Goal: Task Accomplishment & Management: Manage account settings

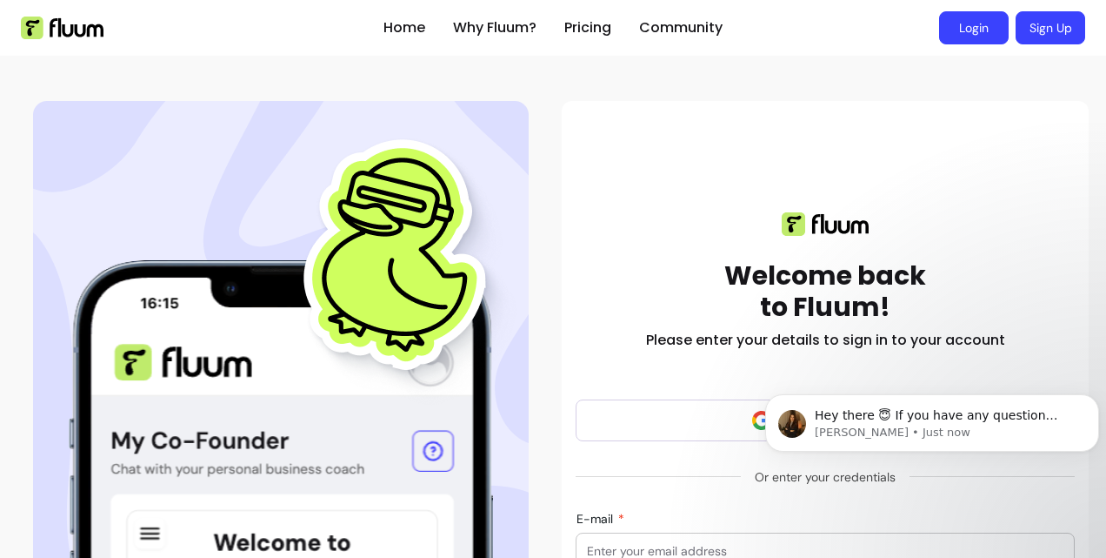
click at [975, 26] on link "Login" at bounding box center [974, 27] width 70 height 33
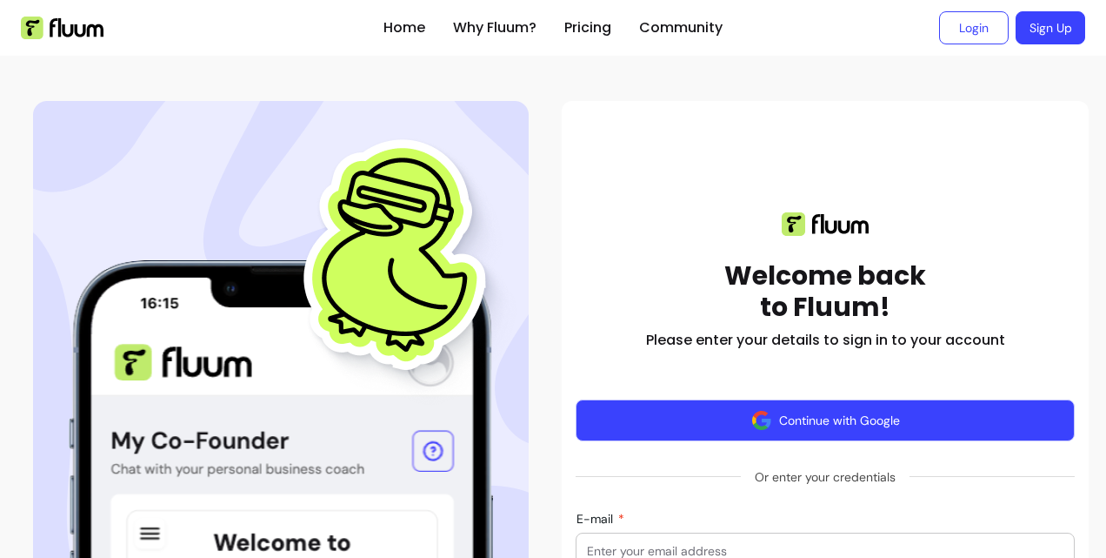
scroll to position [348, 0]
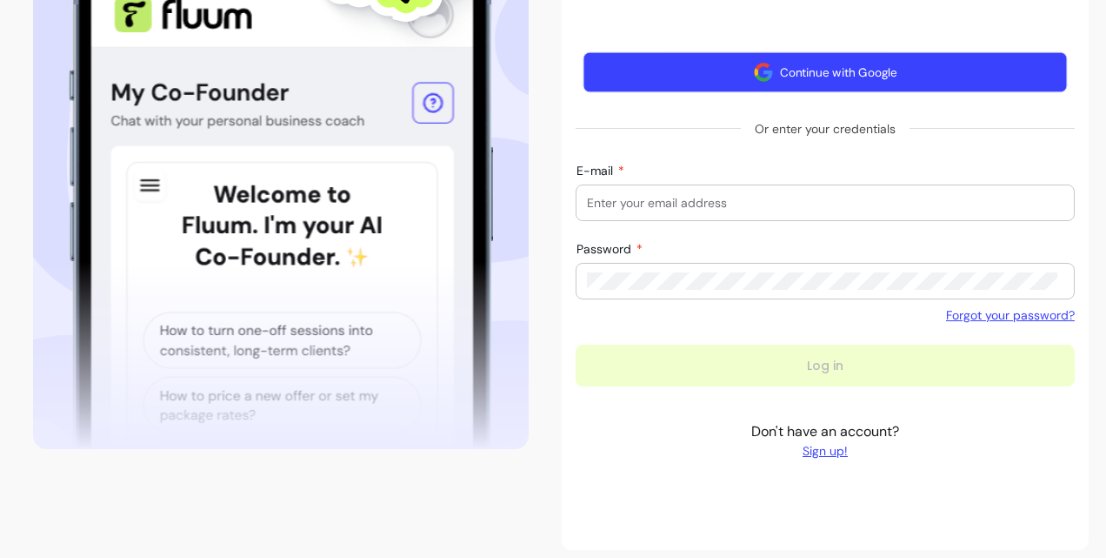
click at [901, 70] on button "Continue with Google" at bounding box center [826, 72] width 484 height 41
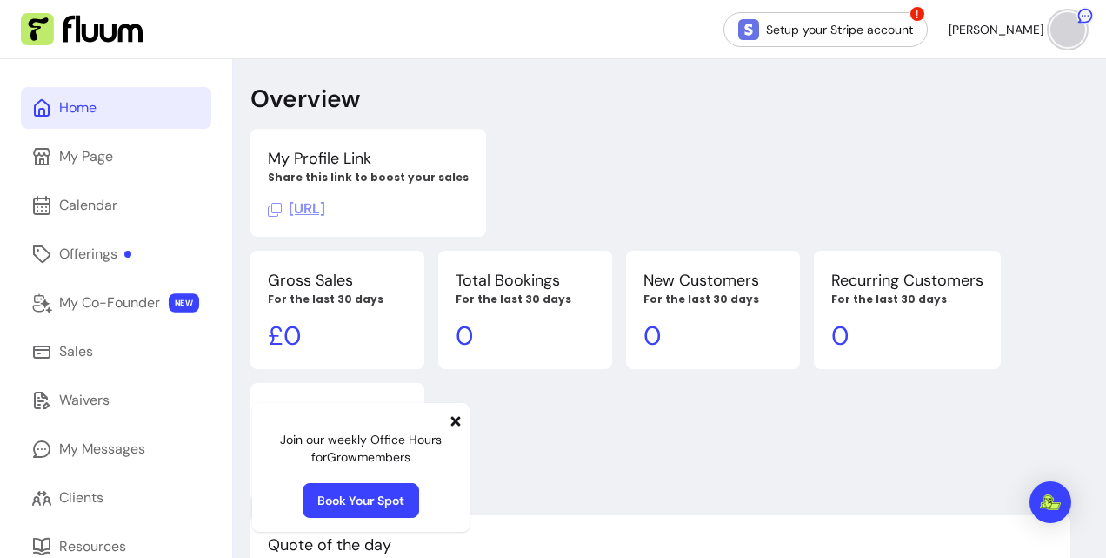
scroll to position [134, 0]
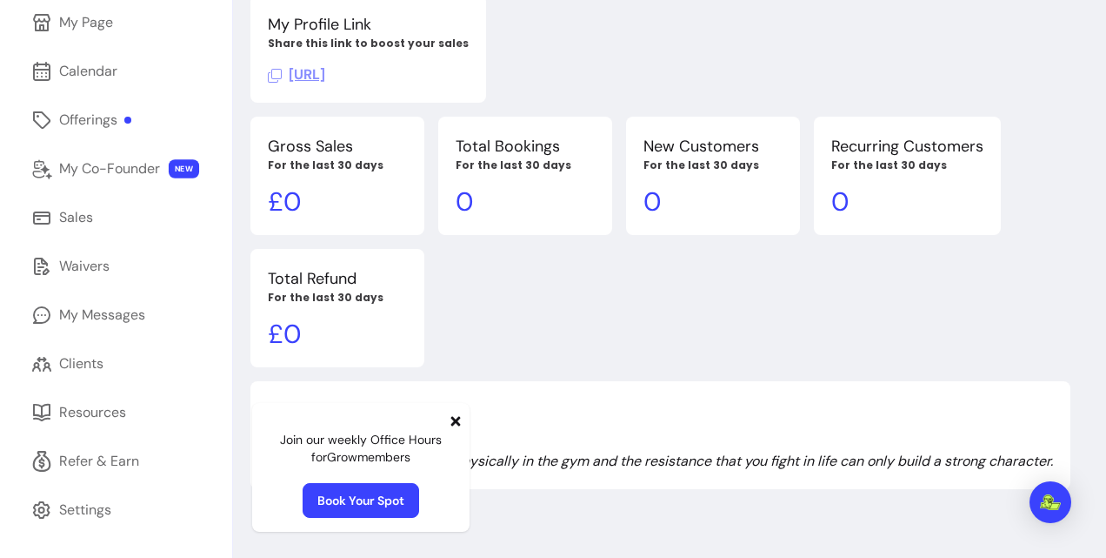
click at [459, 420] on icon at bounding box center [456, 421] width 14 height 14
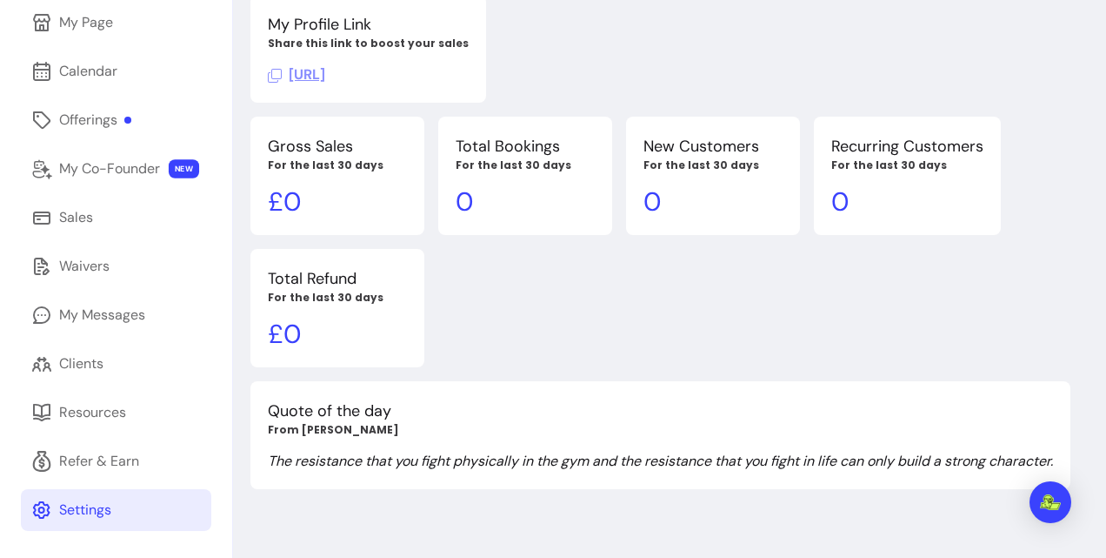
click at [84, 501] on div "Settings" at bounding box center [85, 509] width 52 height 21
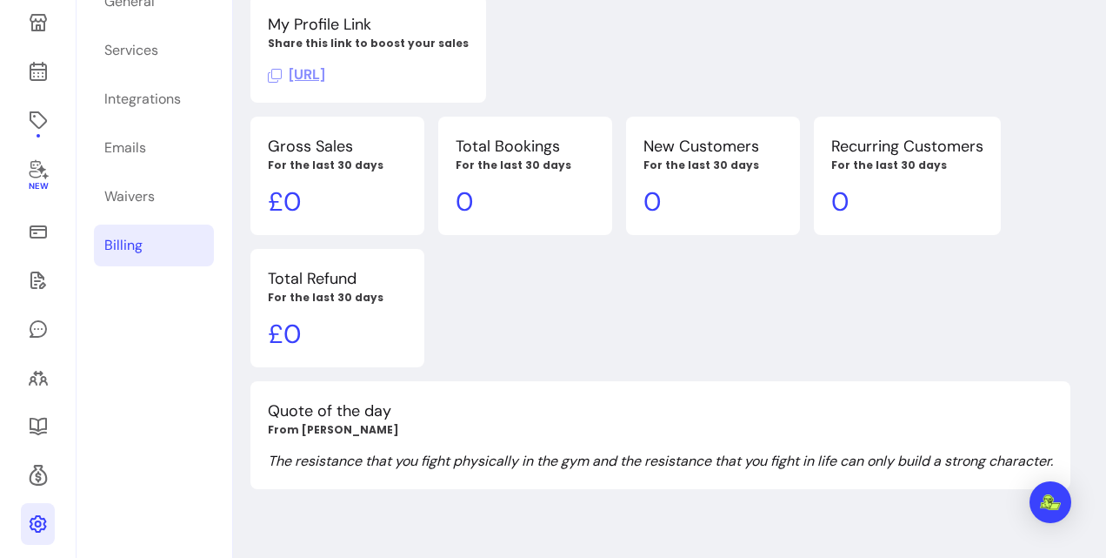
click at [155, 245] on link "Billing" at bounding box center [154, 245] width 120 height 42
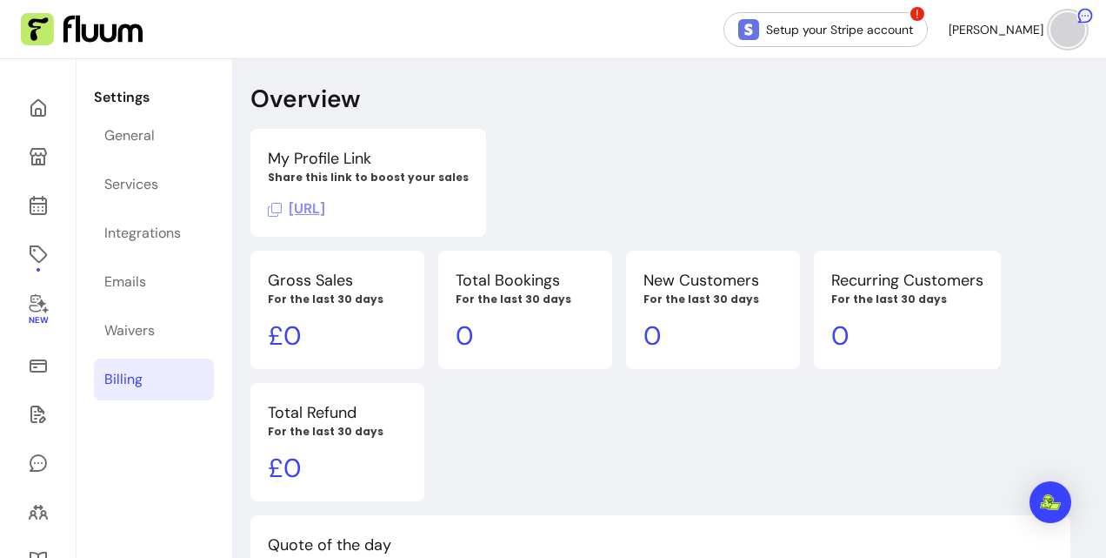
click at [134, 383] on div "Billing" at bounding box center [123, 379] width 38 height 21
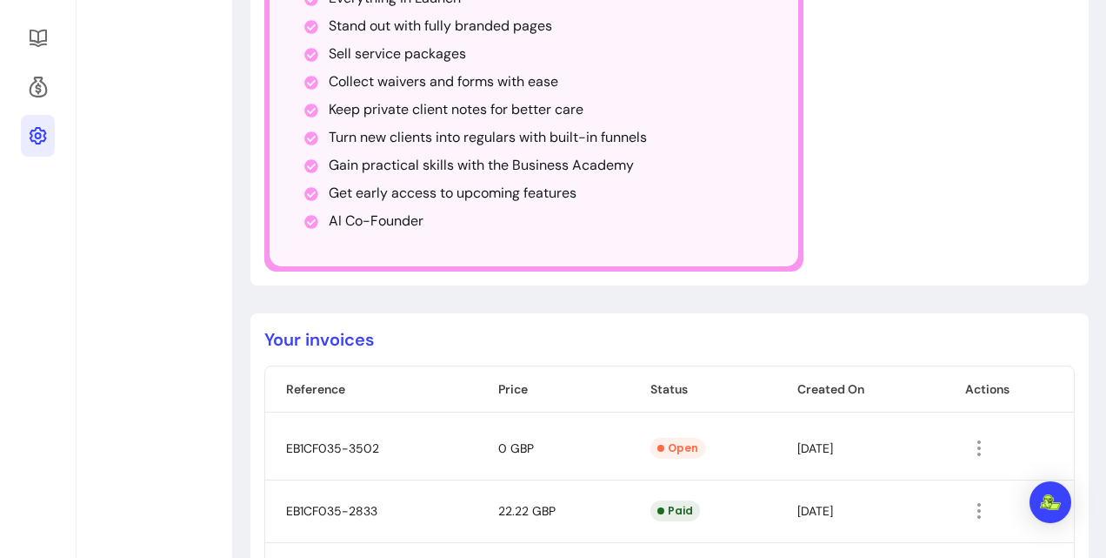
scroll to position [609, 0]
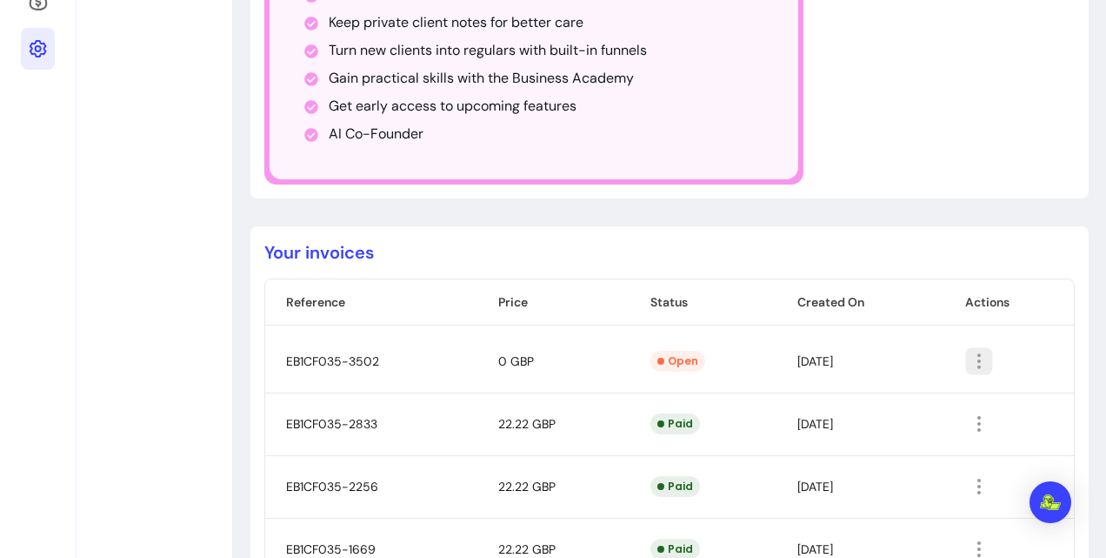
click at [978, 355] on icon "button" at bounding box center [980, 361] width 20 height 20
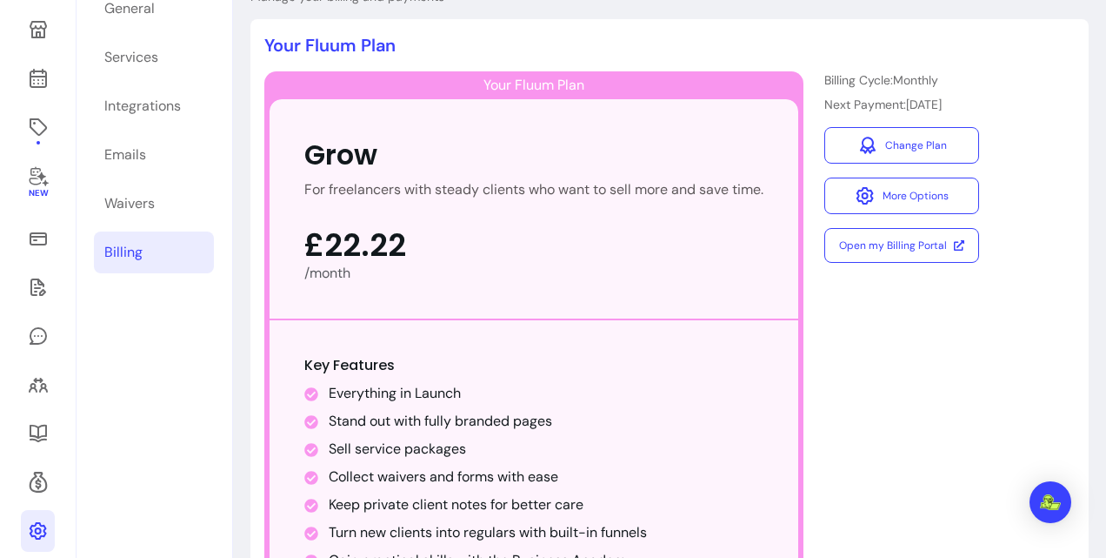
scroll to position [87, 0]
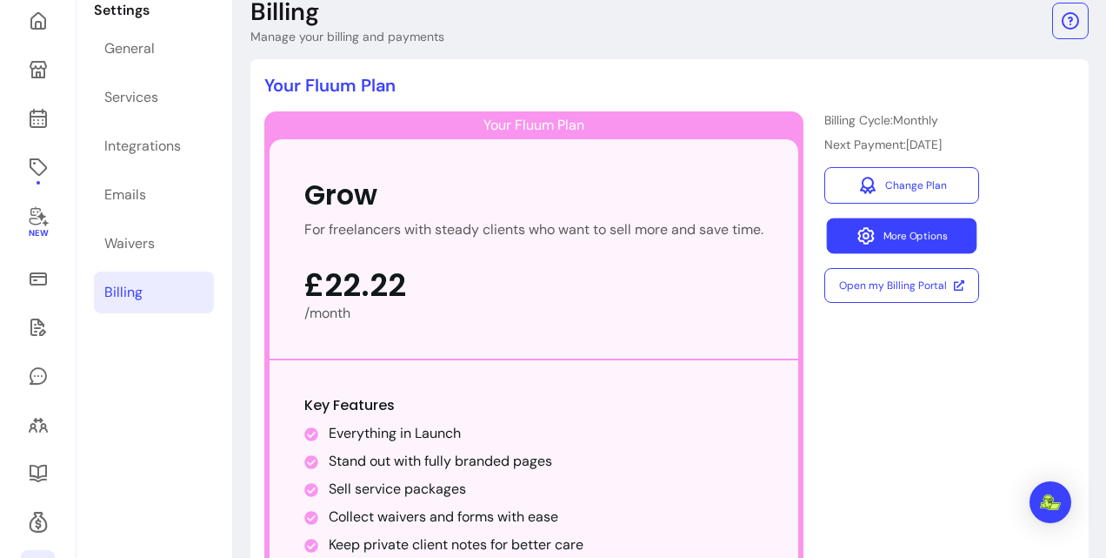
click at [922, 225] on button "More Options" at bounding box center [902, 236] width 150 height 36
click at [931, 474] on div "Billing Cycle: Monthly Next Payment: [DATE] Change Plan More Options Open my Bi…" at bounding box center [902, 408] width 155 height 595
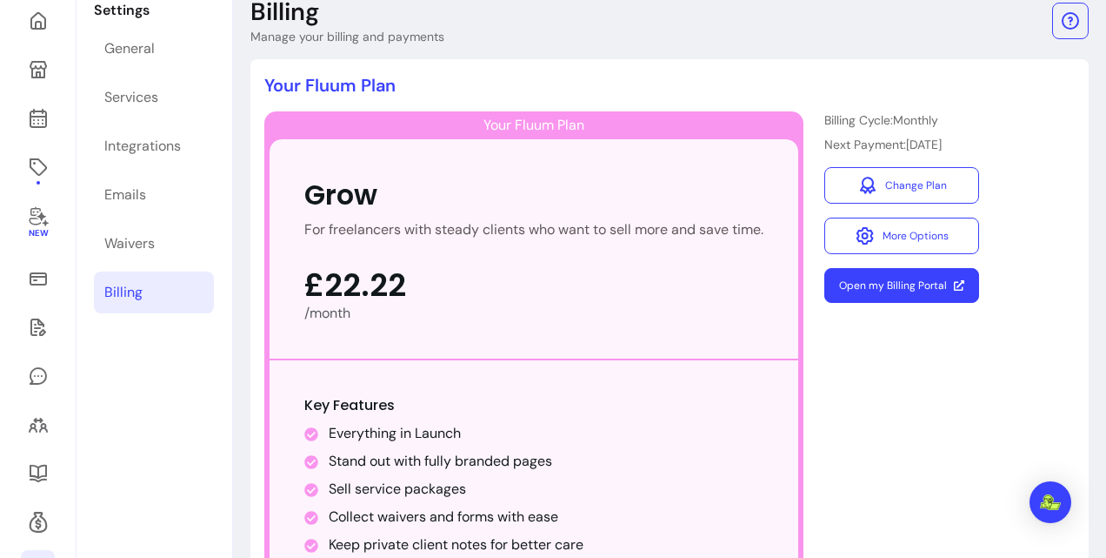
click at [930, 293] on link "Open my Billing Portal" at bounding box center [902, 285] width 155 height 35
